Goal: Transaction & Acquisition: Subscribe to service/newsletter

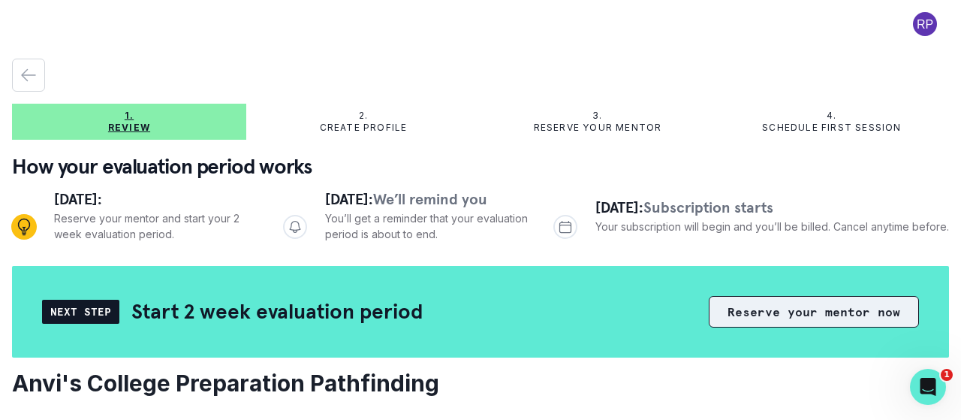
click at [767, 310] on button "Reserve your mentor now" at bounding box center [814, 312] width 210 height 32
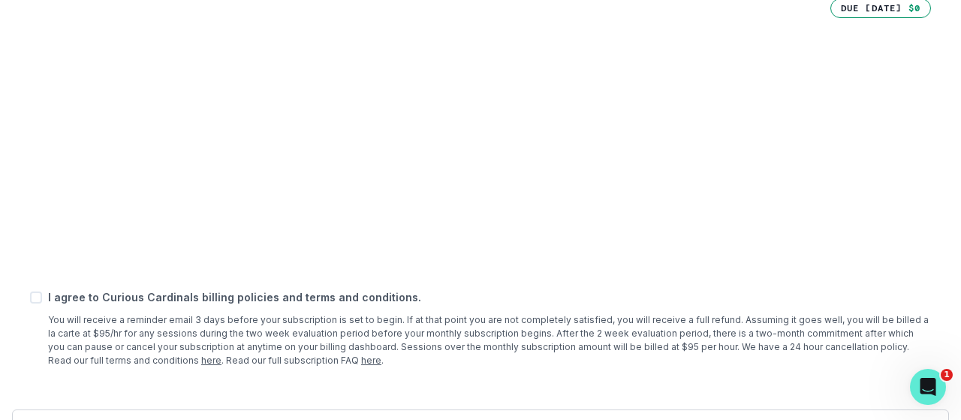
scroll to position [469, 0]
click at [37, 300] on span at bounding box center [36, 297] width 12 height 12
click at [30, 297] on input "checkbox" at bounding box center [29, 297] width 1 height 1
checkbox input "true"
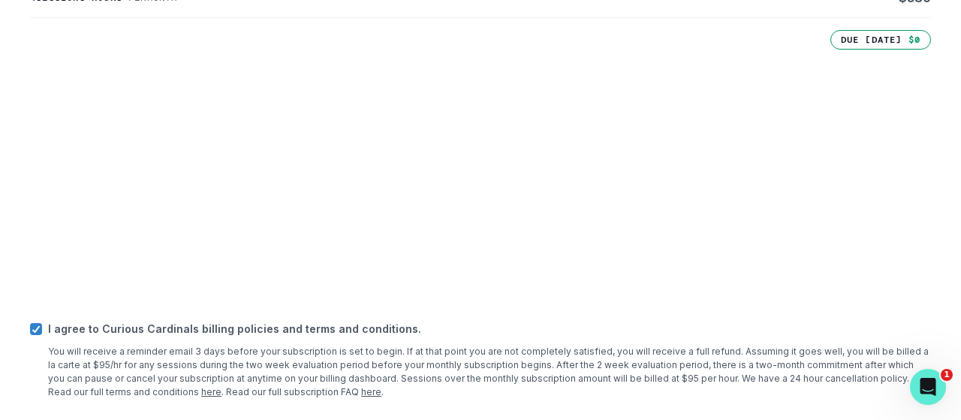
scroll to position [509, 0]
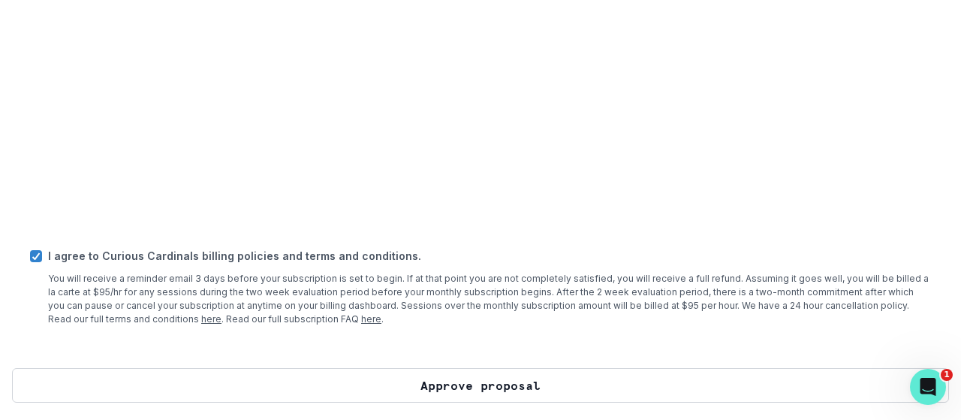
click at [477, 387] on button "Approve proposal" at bounding box center [480, 385] width 937 height 35
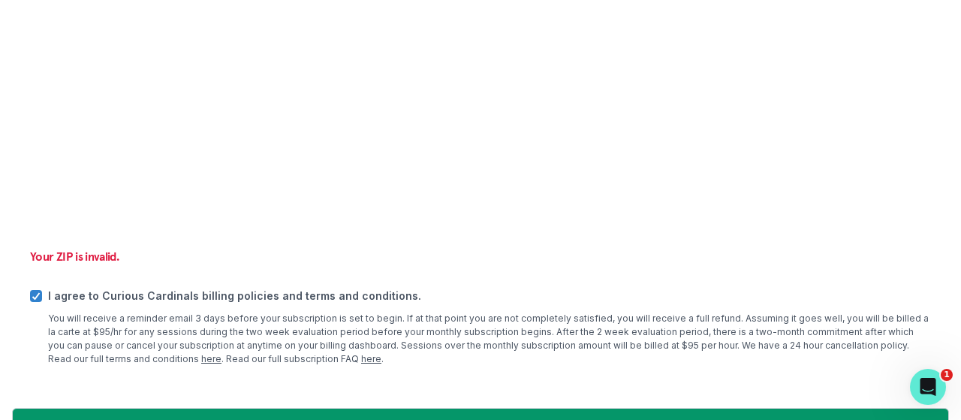
scroll to position [713, 0]
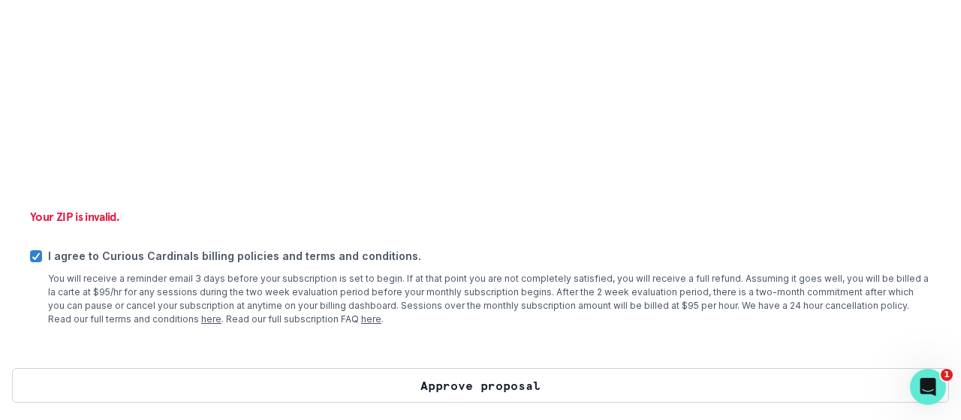
click at [485, 384] on button "Approve proposal" at bounding box center [480, 385] width 937 height 35
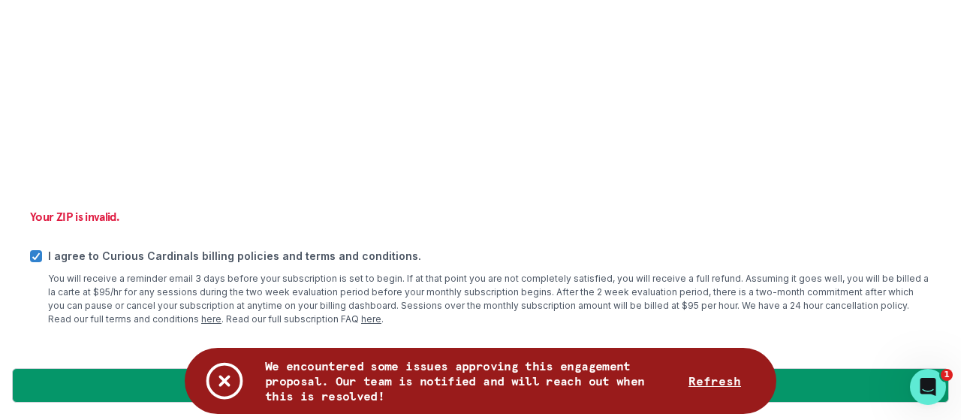
click at [732, 382] on button "Refresh" at bounding box center [715, 381] width 89 height 30
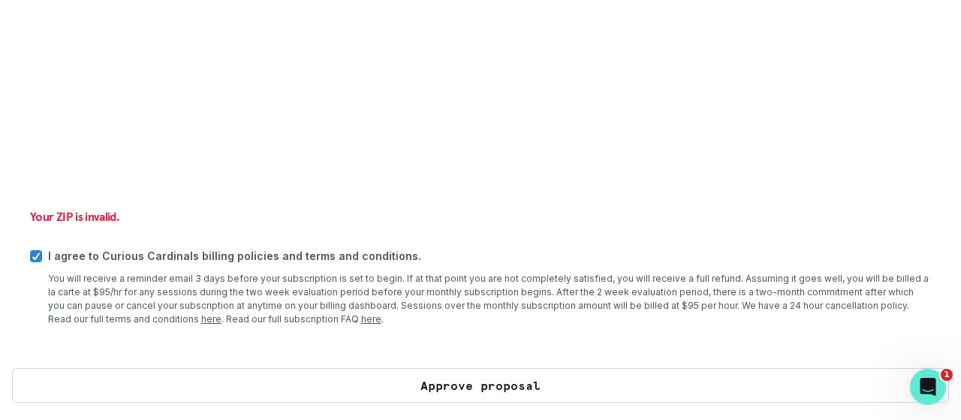
click at [461, 394] on button "Approve proposal" at bounding box center [480, 385] width 937 height 35
click at [467, 381] on button "Approve proposal" at bounding box center [480, 385] width 937 height 35
click at [596, 381] on button "Approve proposal" at bounding box center [480, 385] width 937 height 35
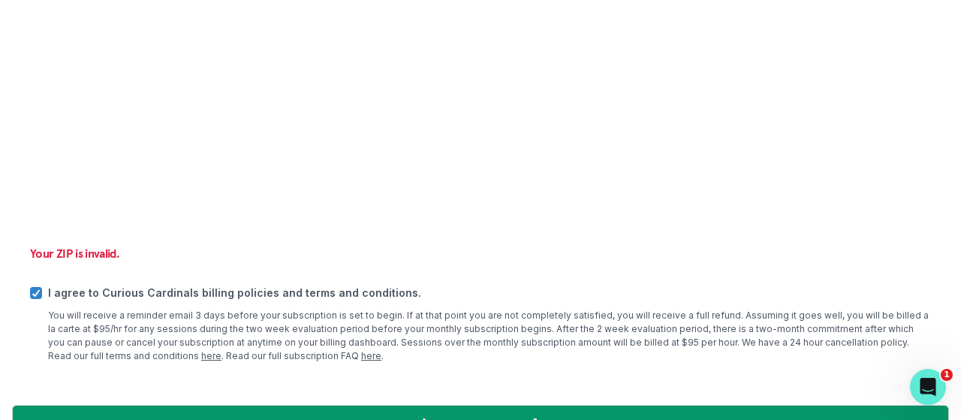
scroll to position [698, 0]
